Goal: Information Seeking & Learning: Find specific page/section

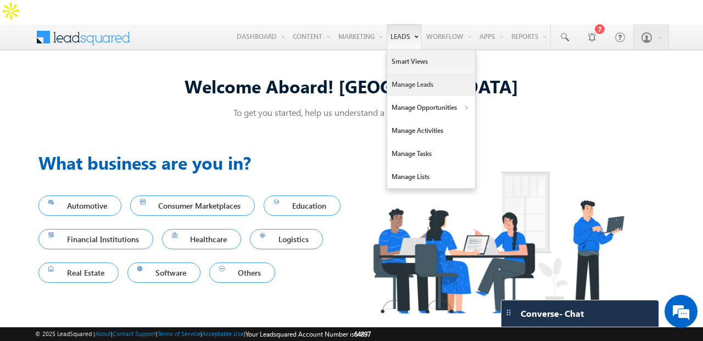
click at [411, 73] on link "Manage Leads" at bounding box center [431, 84] width 88 height 23
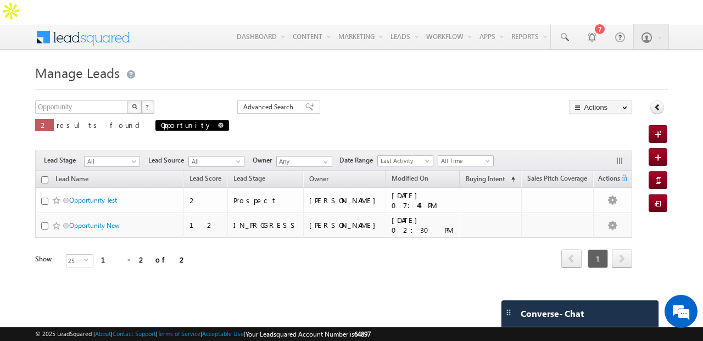
click at [218, 122] on span at bounding box center [220, 124] width 5 height 5
type input "Search Leads"
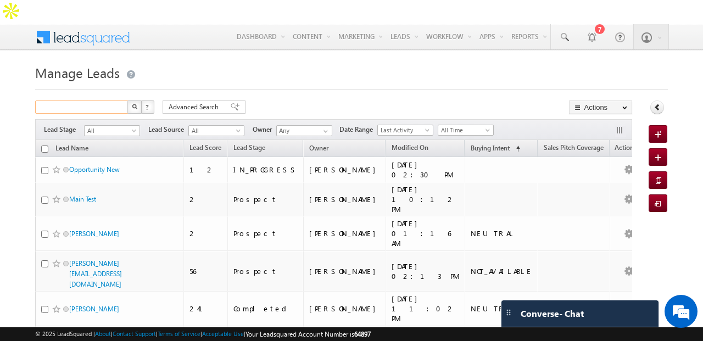
click at [84, 100] on input "text" at bounding box center [82, 106] width 94 height 13
type input "Rajehs"
click at [127, 100] on button "button" at bounding box center [134, 106] width 14 height 13
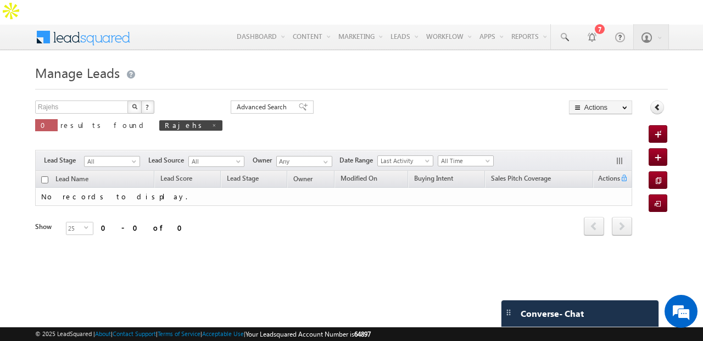
click at [77, 100] on div "Rajehs X ? 0 results found Rajehs" at bounding box center [128, 121] width 187 height 42
click at [75, 100] on input "Rajehs" at bounding box center [82, 106] width 94 height 13
click at [127, 100] on button "button" at bounding box center [134, 106] width 14 height 13
click at [242, 120] on link at bounding box center [244, 124] width 5 height 9
type input "Search Leads"
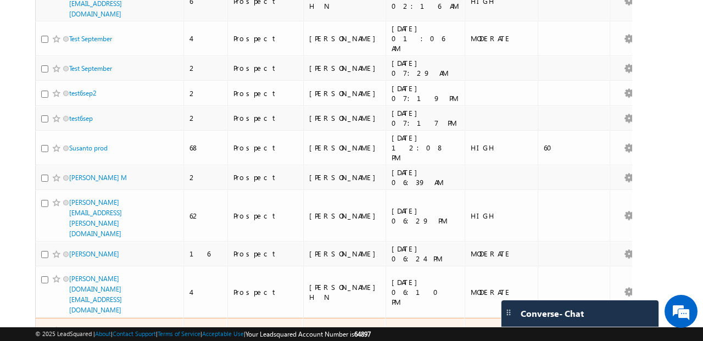
scroll to position [527, 0]
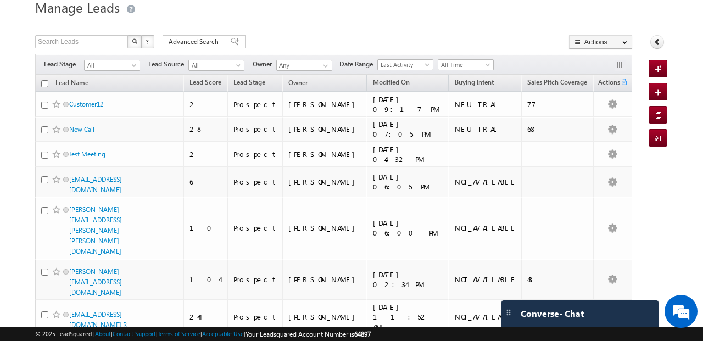
scroll to position [0, 0]
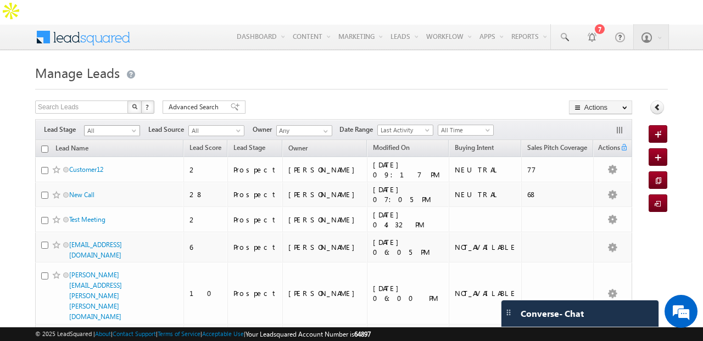
click at [110, 126] on span "All" at bounding box center [111, 131] width 52 height 10
click at [97, 100] on input "text" at bounding box center [82, 106] width 94 height 13
type input "Search Leads"
click at [111, 82] on div at bounding box center [351, 85] width 633 height 7
click at [462, 143] on span "Buying Intent" at bounding box center [474, 147] width 39 height 8
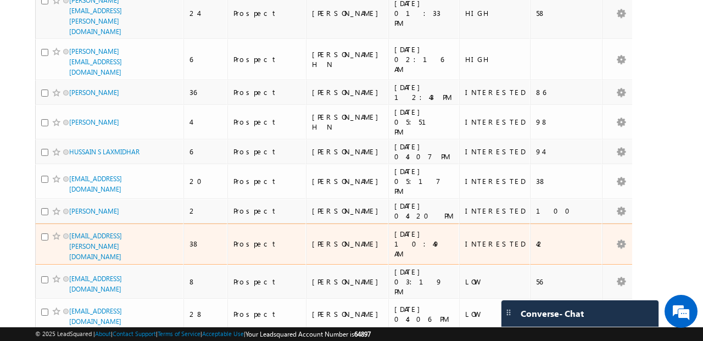
scroll to position [283, 0]
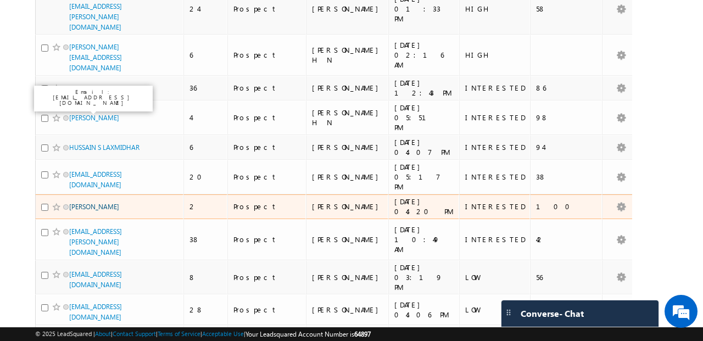
click at [70, 203] on link "[PERSON_NAME]" at bounding box center [94, 207] width 50 height 8
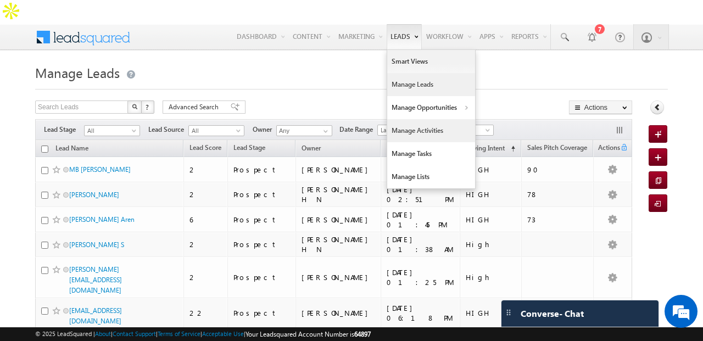
click at [414, 119] on link "Manage Activities" at bounding box center [431, 130] width 88 height 23
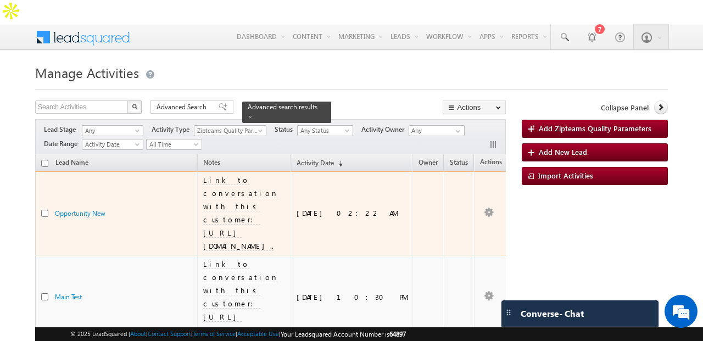
click at [235, 171] on td "Link to conversation with this customer: [URL][DOMAIN_NAME].." at bounding box center [243, 213] width 93 height 84
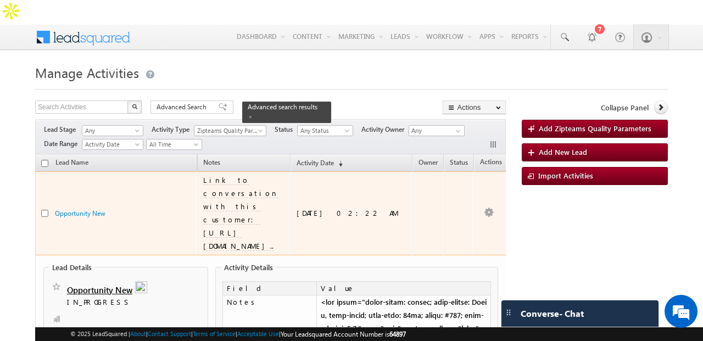
scroll to position [3, 0]
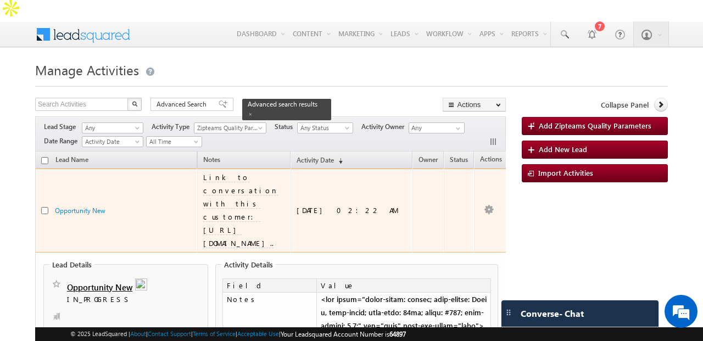
click at [260, 169] on td "Link to conversation with this customer: https://app.dev.zipteams.com/insights.…" at bounding box center [243, 211] width 93 height 84
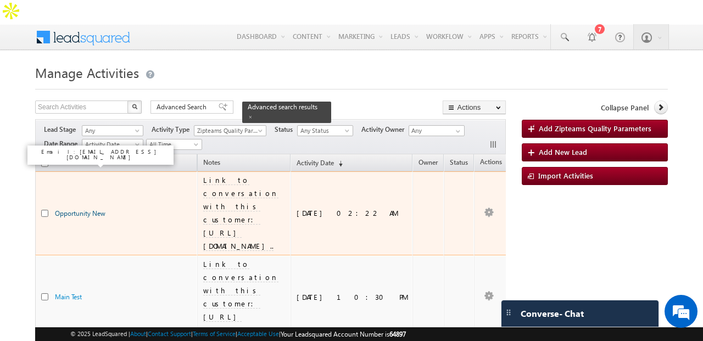
click at [88, 209] on link "Opportunity New" at bounding box center [80, 213] width 51 height 8
